Goal: Book appointment/travel/reservation

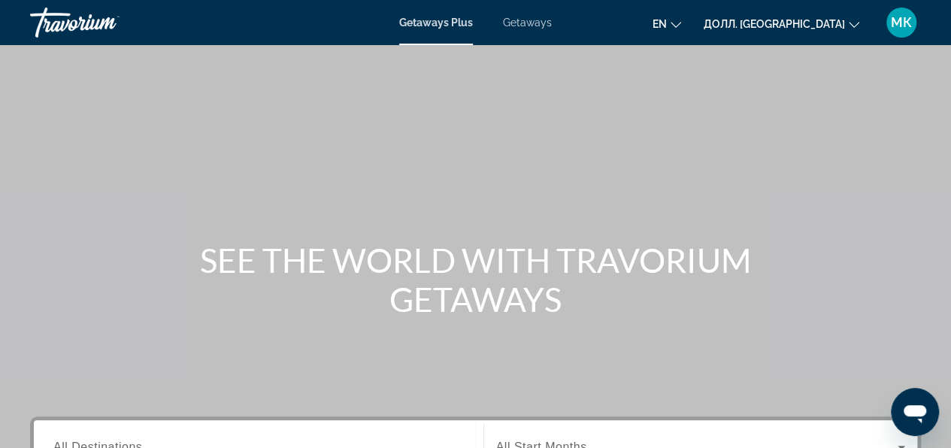
click at [838, 225] on div "Основное содержание" at bounding box center [475, 225] width 951 height 451
click at [522, 24] on span "Getaways" at bounding box center [527, 23] width 49 height 12
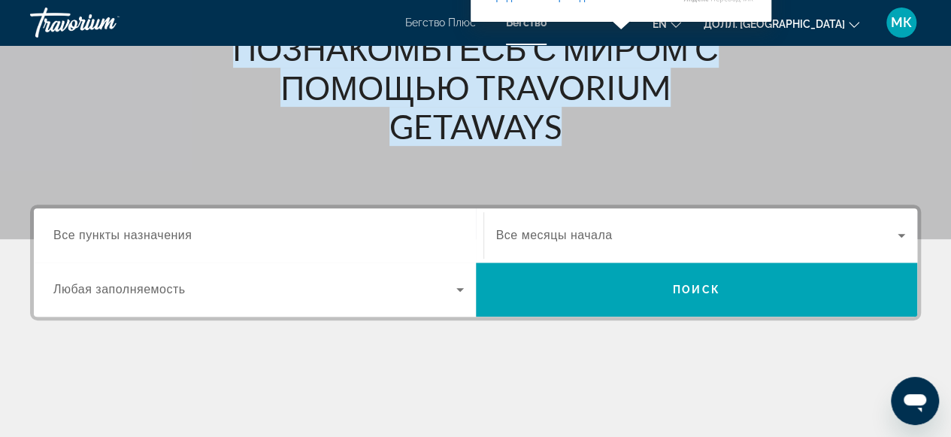
scroll to position [226, 0]
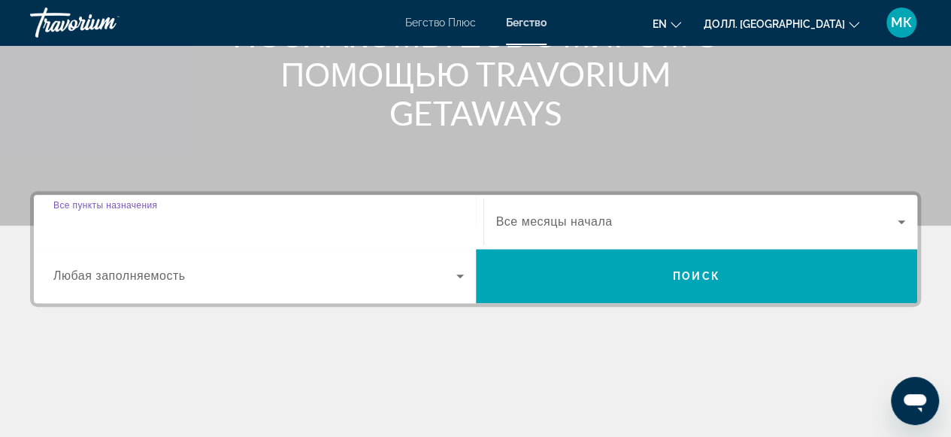
click at [214, 220] on input "Пункт назначения Все пункты назначения" at bounding box center [258, 223] width 411 height 18
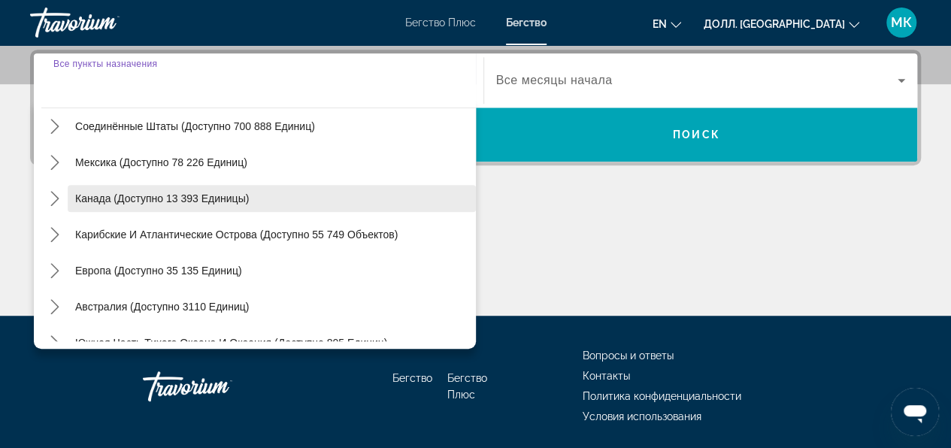
scroll to position [75, 0]
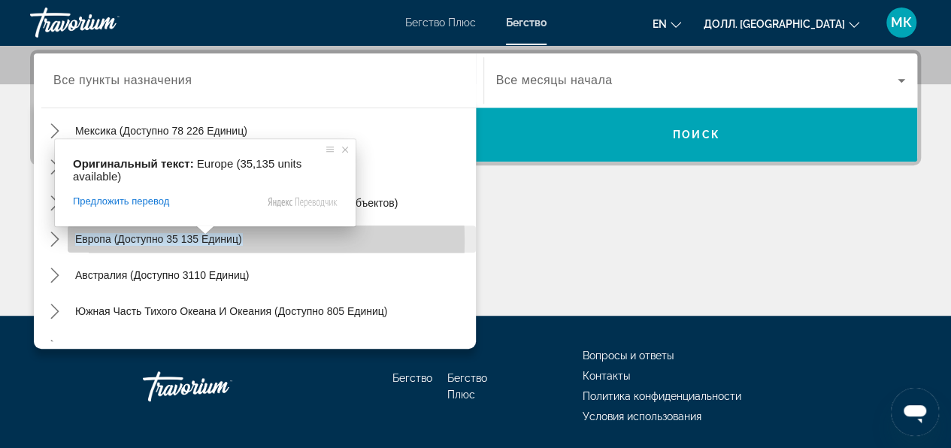
click at [180, 240] on ya-tr-span "Европа (доступно 35 135 единиц)" at bounding box center [158, 239] width 167 height 12
type input "**********"
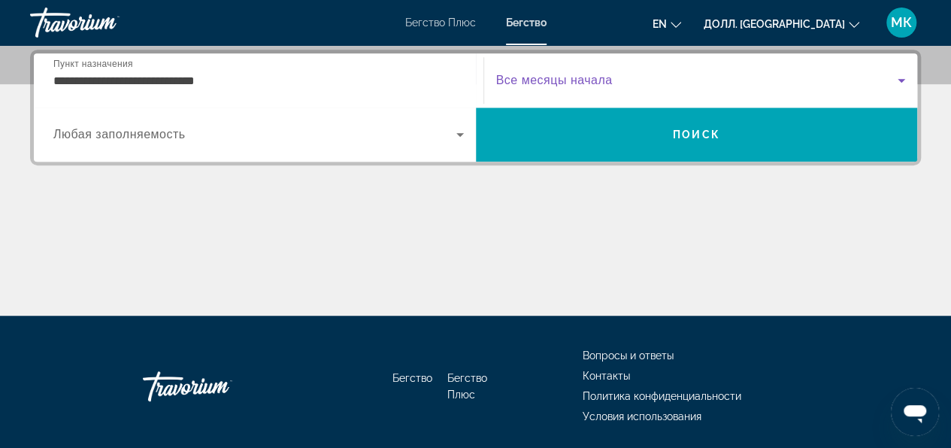
click at [901, 80] on icon "Виджет поиска" at bounding box center [902, 81] width 8 height 4
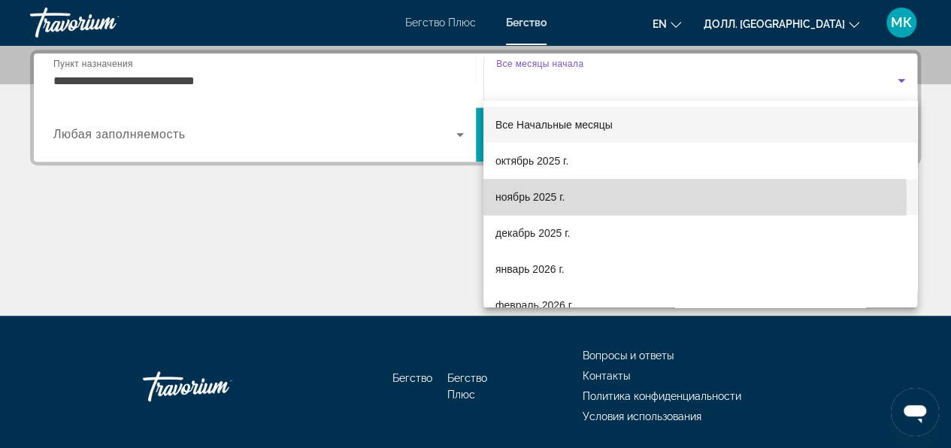
click at [590, 202] on mat-option "ноябрь 2025 г." at bounding box center [701, 197] width 434 height 36
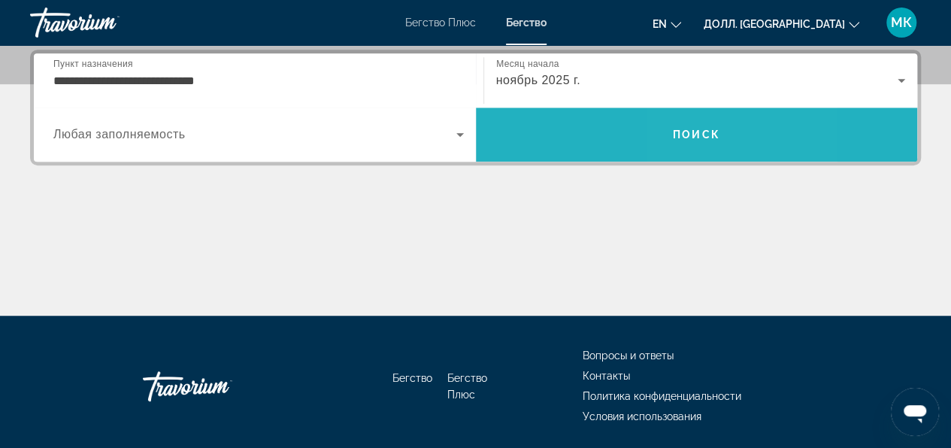
click at [687, 132] on span "Поиск" at bounding box center [696, 135] width 47 height 12
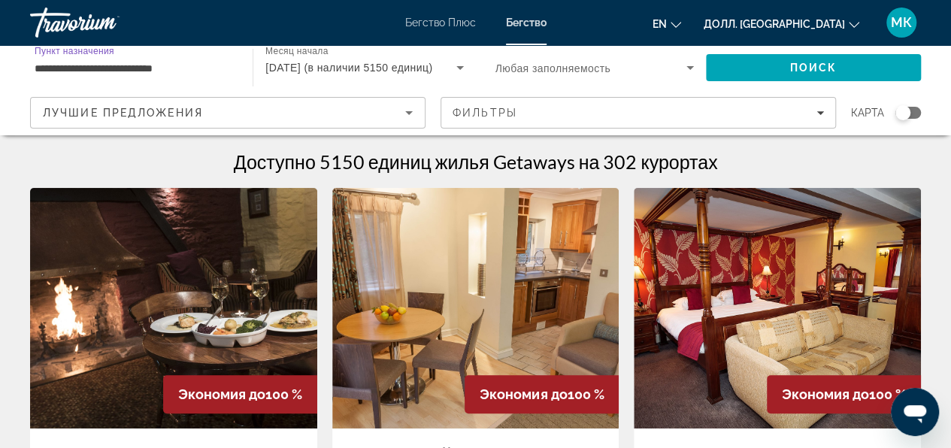
click at [38, 68] on input "**********" at bounding box center [134, 68] width 199 height 18
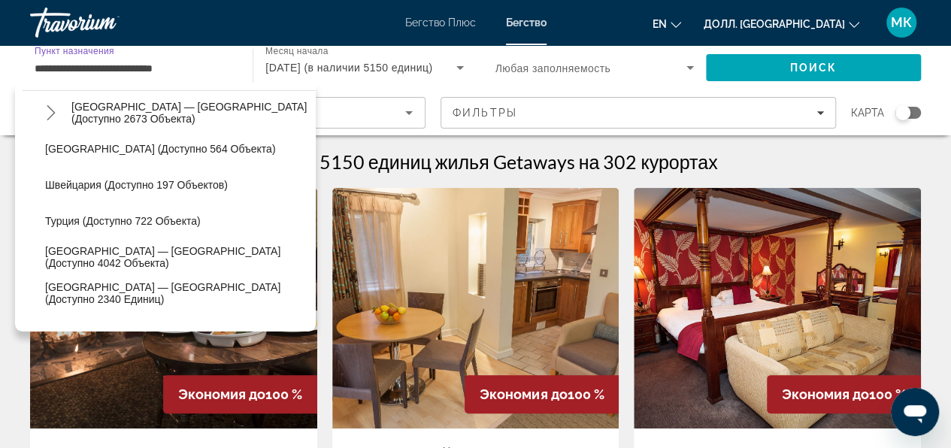
scroll to position [917, 0]
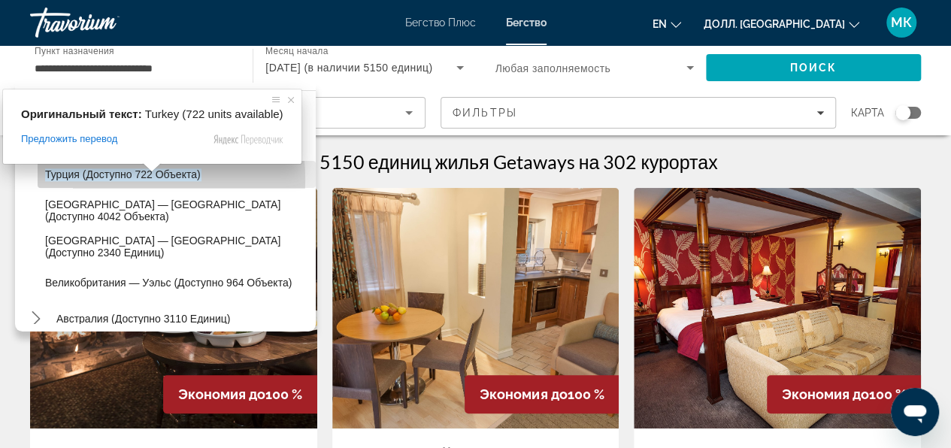
click at [93, 179] on ya-tr-span "Турция (доступно 722 объекта)" at bounding box center [123, 174] width 156 height 12
type input "**********"
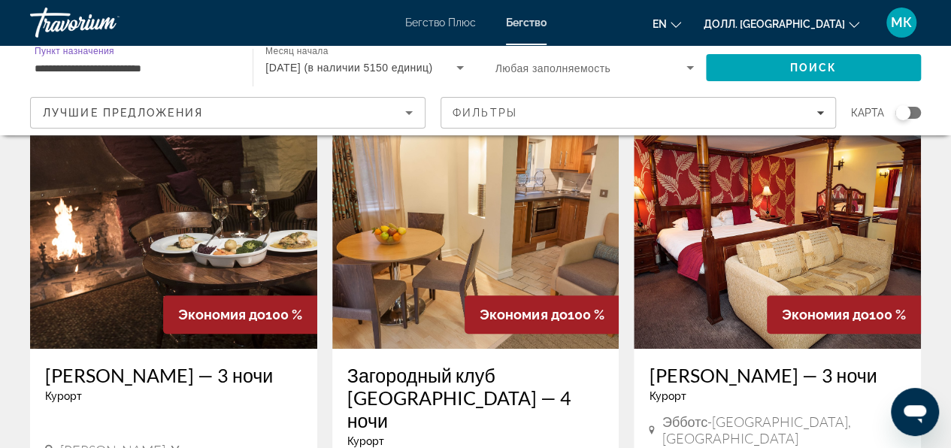
scroll to position [0, 0]
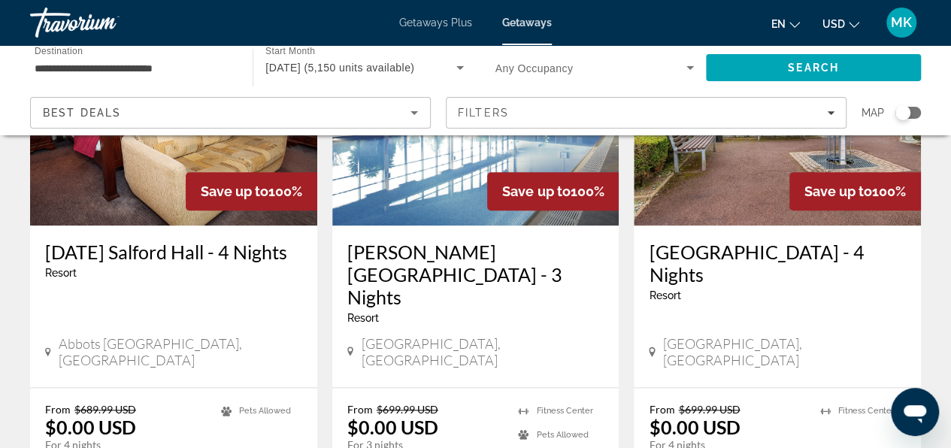
scroll to position [677, 0]
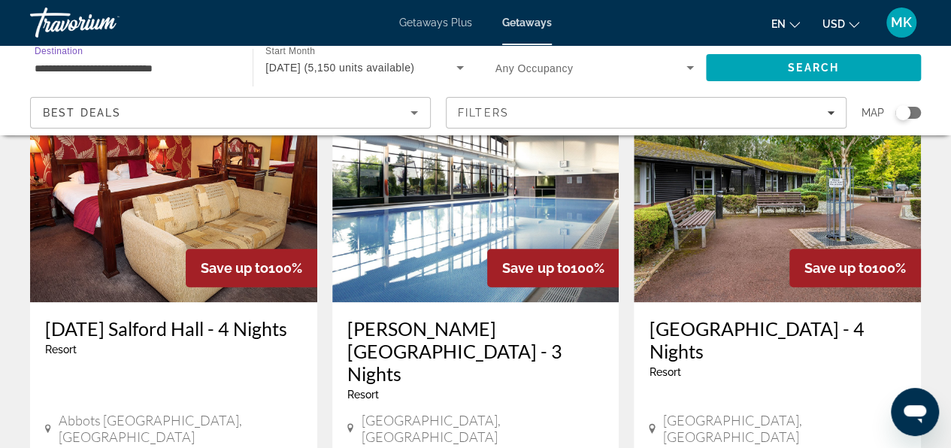
click at [48, 68] on input "**********" at bounding box center [134, 68] width 199 height 18
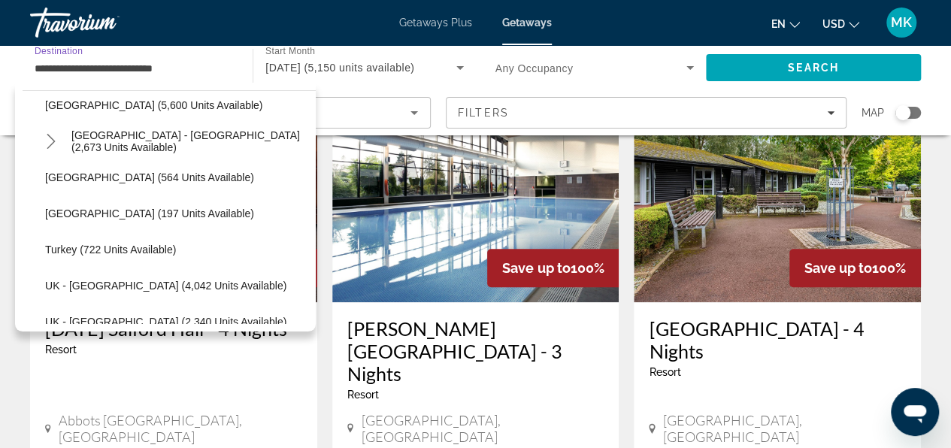
scroll to position [917, 0]
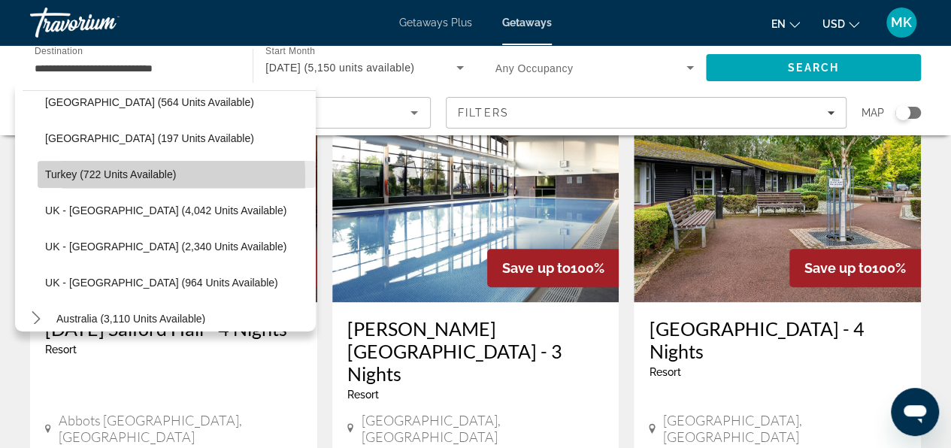
click at [88, 177] on span "Turkey (722 units available)" at bounding box center [110, 174] width 131 height 12
type input "**********"
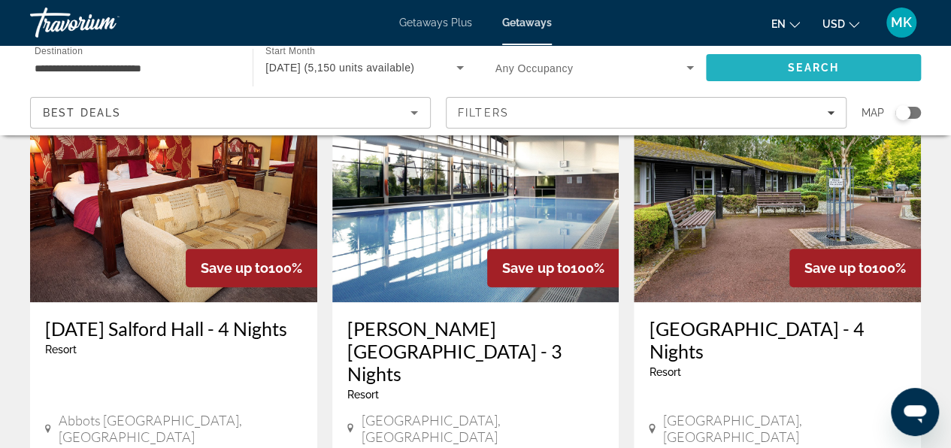
click at [731, 68] on span "Search" at bounding box center [813, 68] width 215 height 36
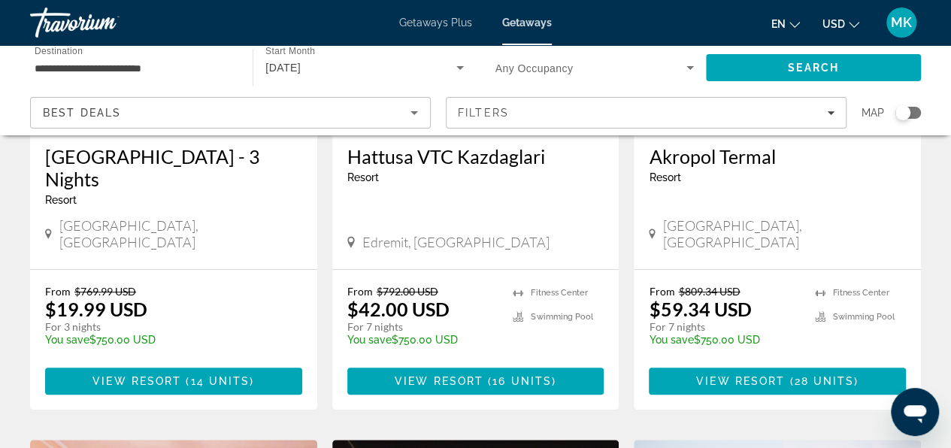
scroll to position [226, 0]
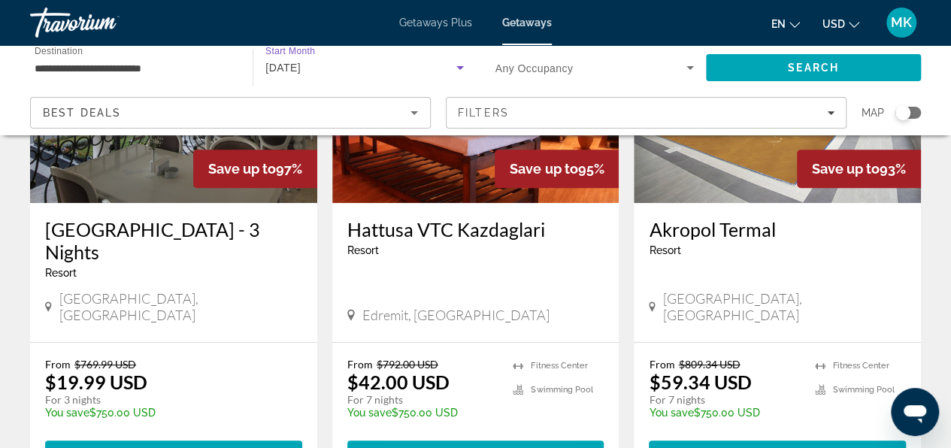
click at [459, 65] on icon "Search widget" at bounding box center [460, 68] width 18 height 18
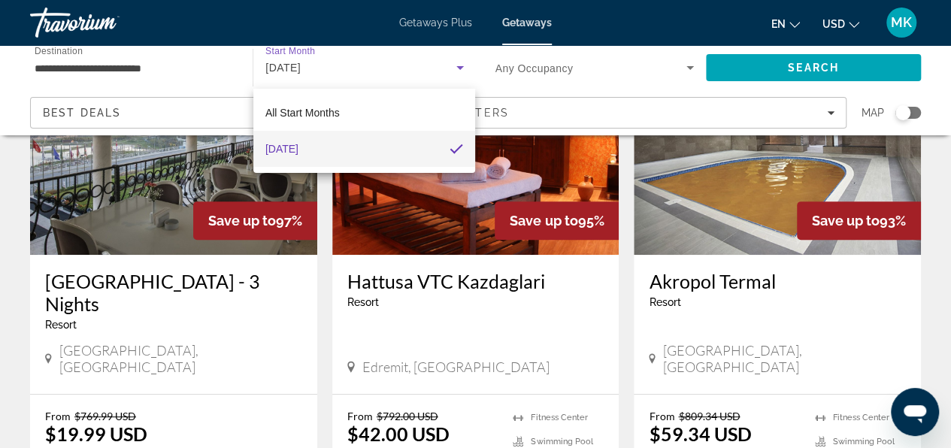
scroll to position [150, 0]
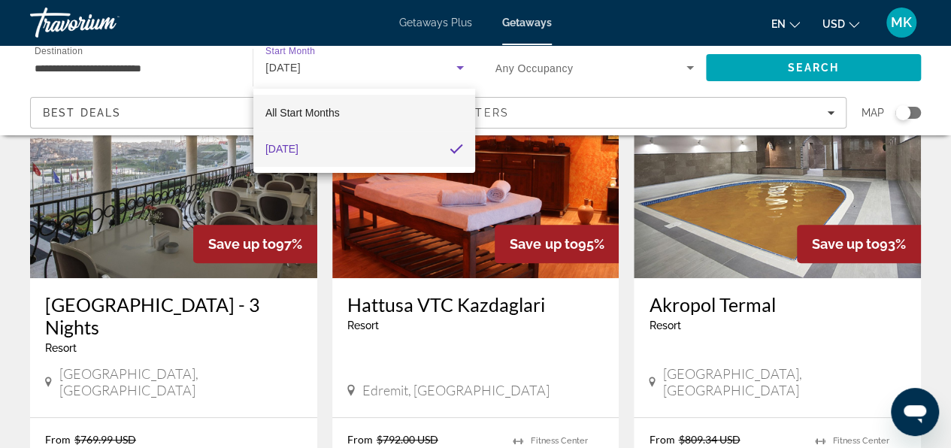
click at [310, 116] on span "All Start Months" at bounding box center [302, 113] width 74 height 12
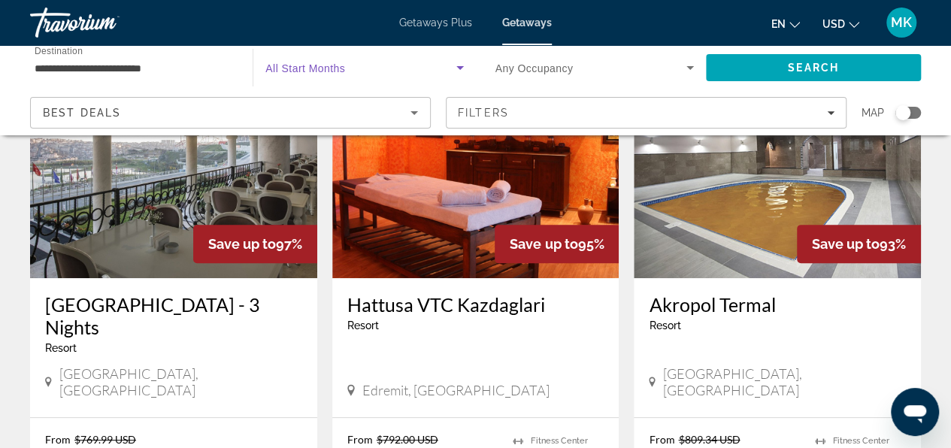
click at [457, 67] on icon "Search widget" at bounding box center [460, 68] width 8 height 4
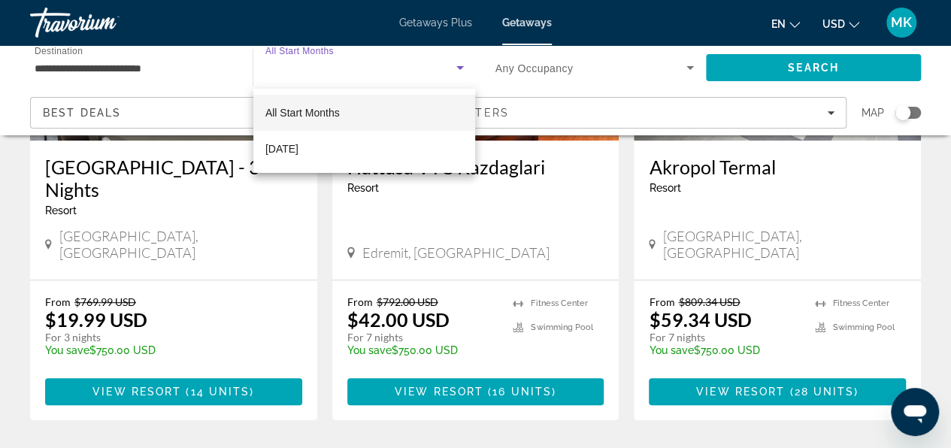
scroll to position [301, 0]
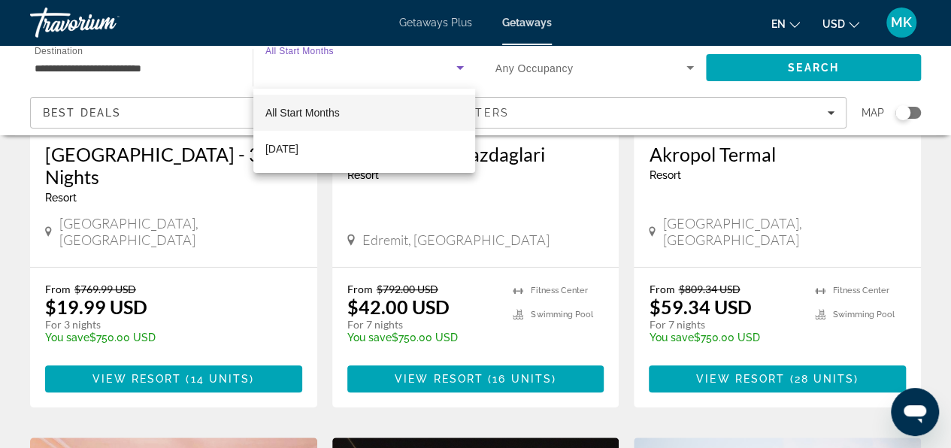
click at [702, 408] on div at bounding box center [475, 224] width 951 height 448
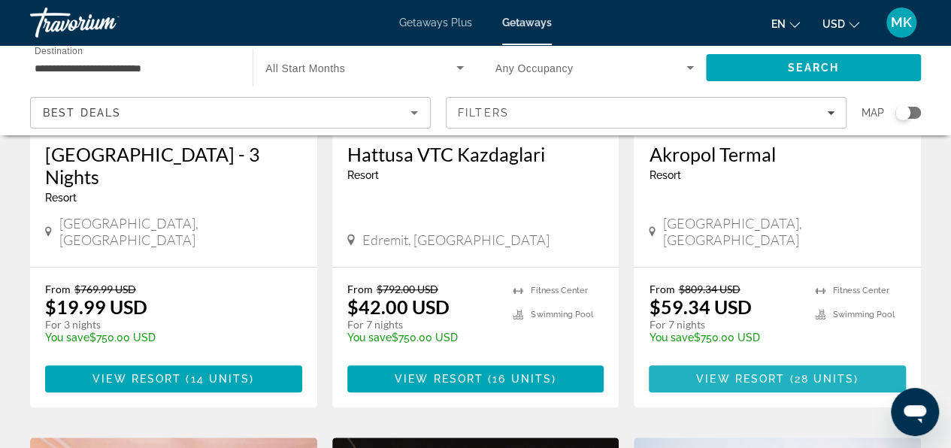
click at [729, 373] on span "View Resort" at bounding box center [740, 379] width 89 height 12
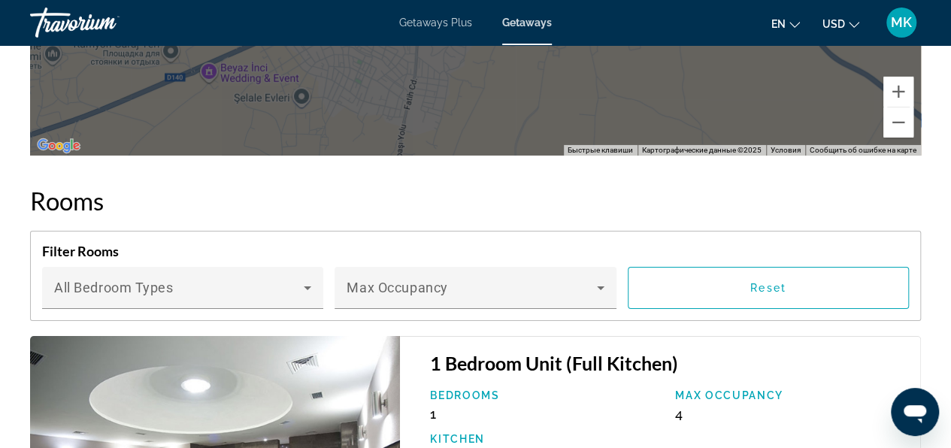
scroll to position [2557, 0]
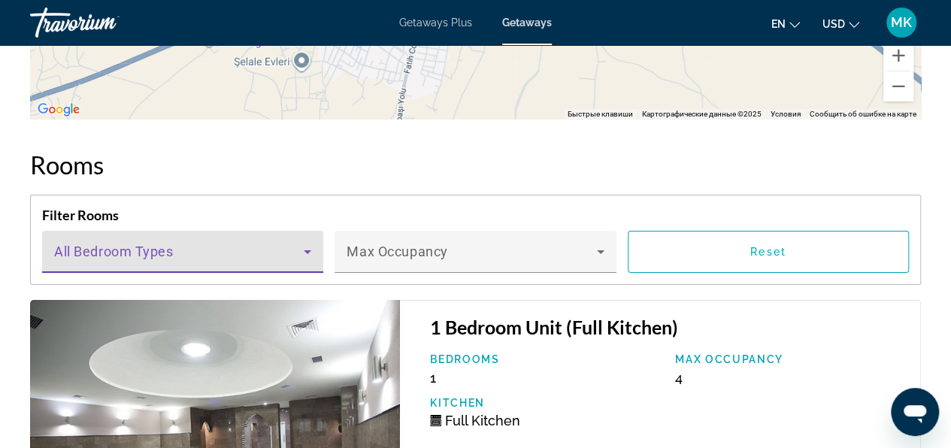
click at [302, 243] on icon "Main content" at bounding box center [308, 252] width 18 height 18
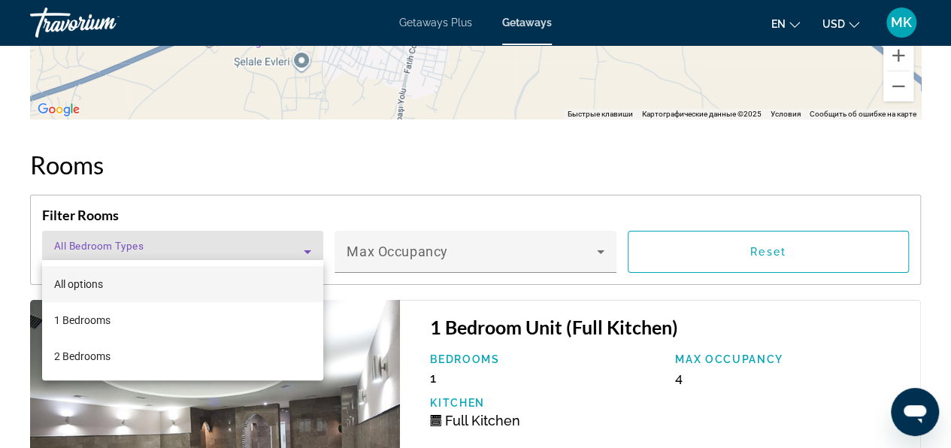
click at [303, 241] on div at bounding box center [475, 224] width 951 height 448
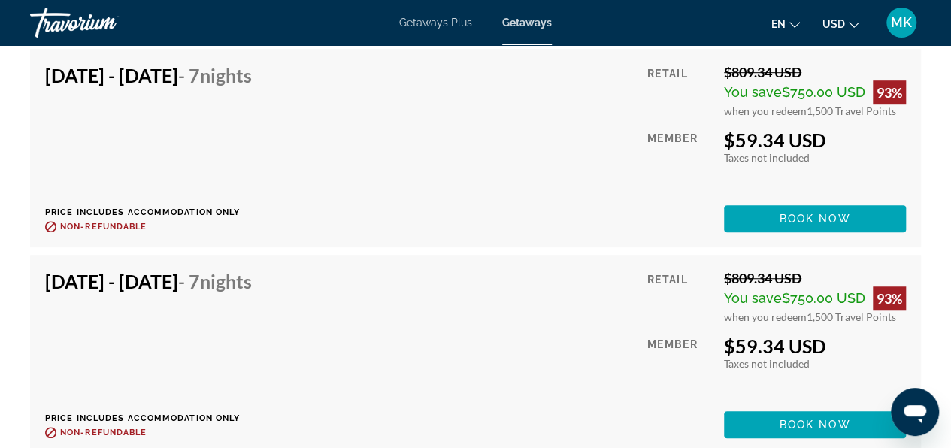
scroll to position [3234, 0]
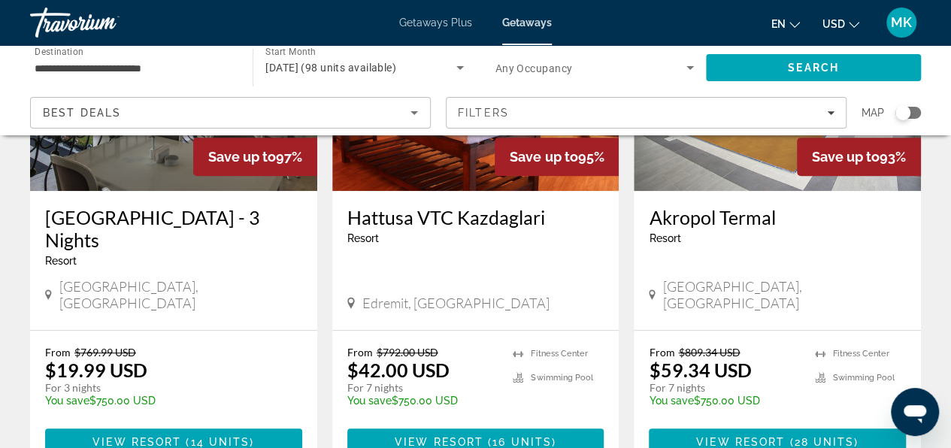
scroll to position [226, 0]
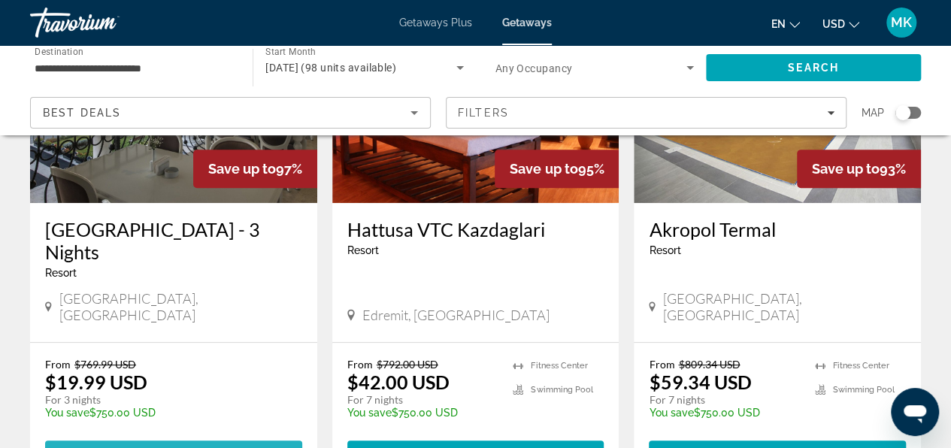
click at [143, 447] on span "View Resort" at bounding box center [136, 454] width 89 height 12
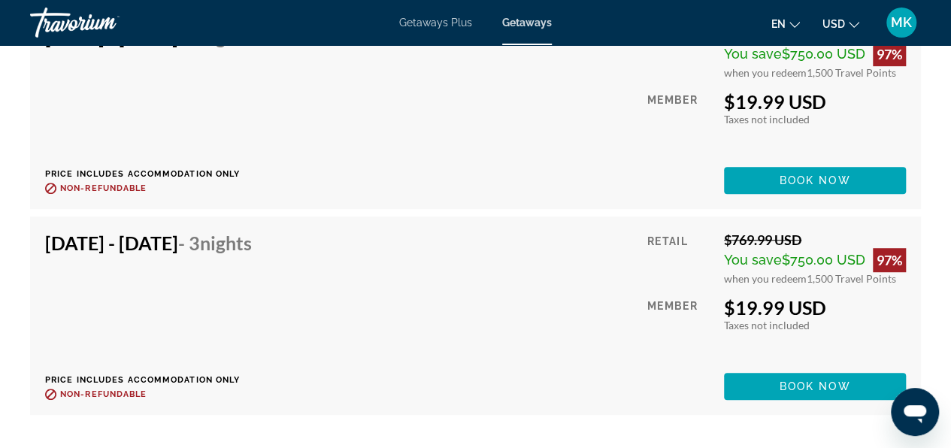
scroll to position [3309, 0]
